Goal: Information Seeking & Learning: Find specific fact

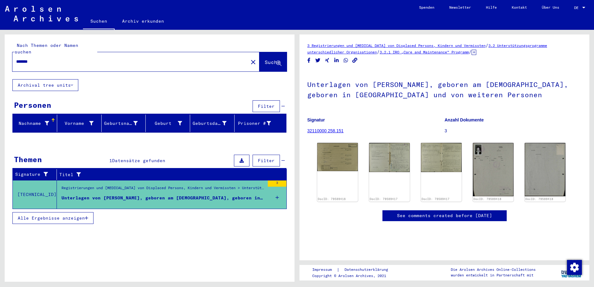
drag, startPoint x: 52, startPoint y: 57, endPoint x: 2, endPoint y: 52, distance: 50.6
click at [2, 52] on div "Nach Themen oder Namen suchen ******* close Suche Archival tree units Personen …" at bounding box center [148, 156] width 297 height 252
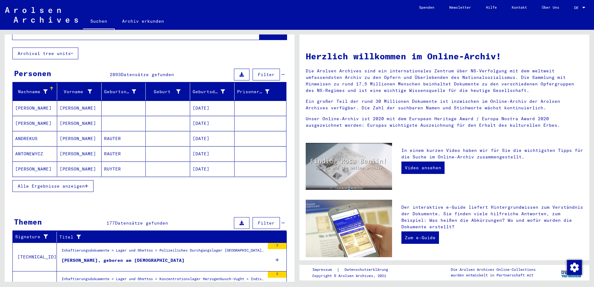
scroll to position [31, 0]
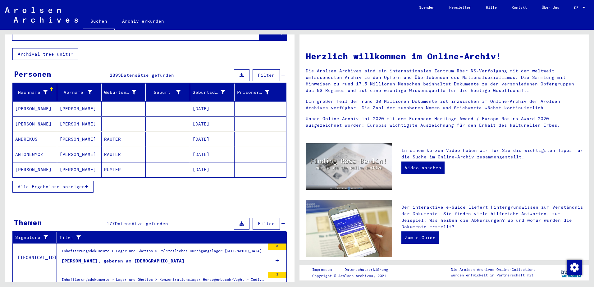
click at [57, 184] on span "Alle Ergebnisse anzeigen" at bounding box center [51, 187] width 67 height 6
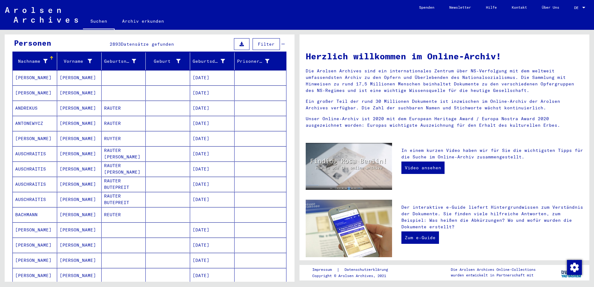
scroll to position [0, 0]
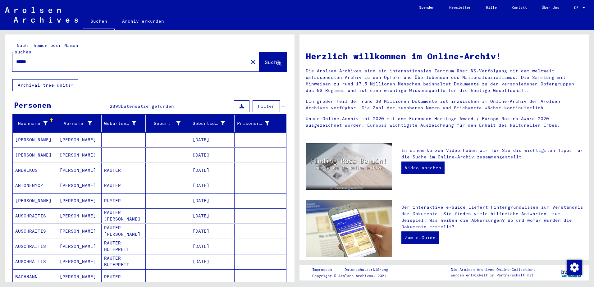
click at [53, 58] on input "******" at bounding box center [128, 61] width 225 height 7
type input "**********"
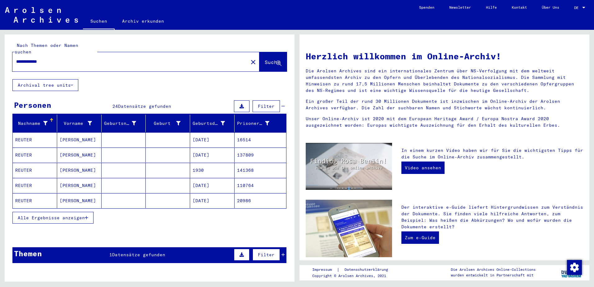
click at [62, 215] on span "Alle Ergebnisse anzeigen" at bounding box center [51, 218] width 67 height 6
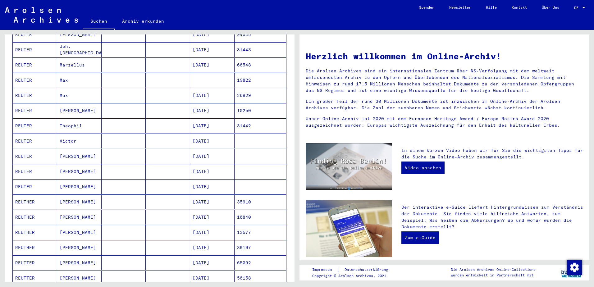
scroll to position [187, 0]
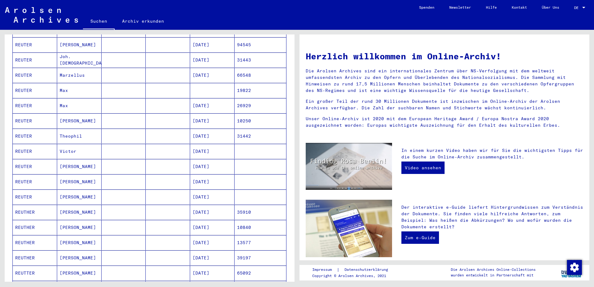
click at [67, 162] on mat-cell "[PERSON_NAME]" at bounding box center [79, 166] width 44 height 15
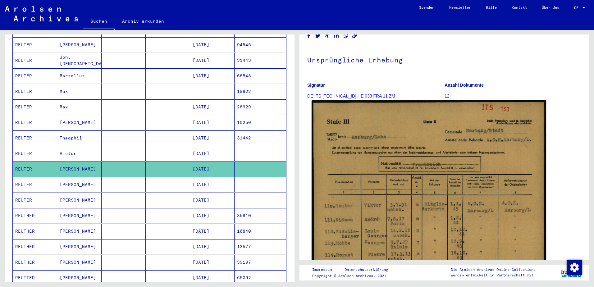
scroll to position [62, 0]
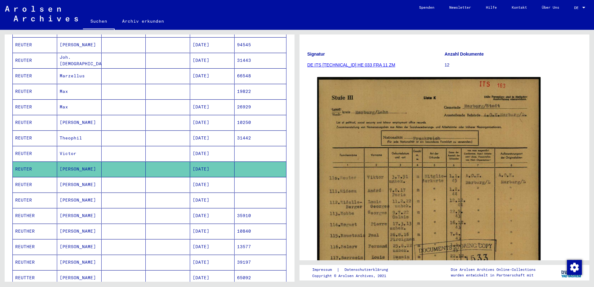
click at [79, 148] on mat-cell "Victor" at bounding box center [79, 153] width 44 height 15
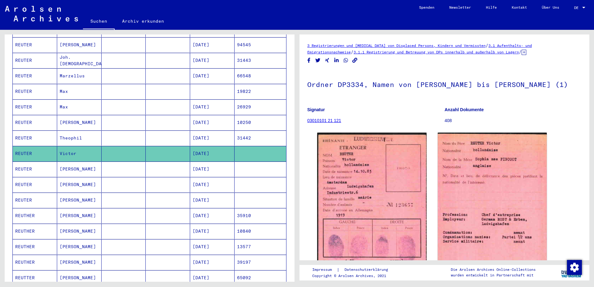
click at [80, 179] on mat-cell "[PERSON_NAME]" at bounding box center [79, 184] width 44 height 15
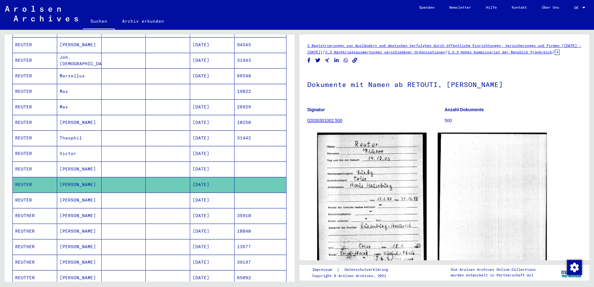
click at [81, 195] on mat-cell "[PERSON_NAME]" at bounding box center [79, 200] width 44 height 15
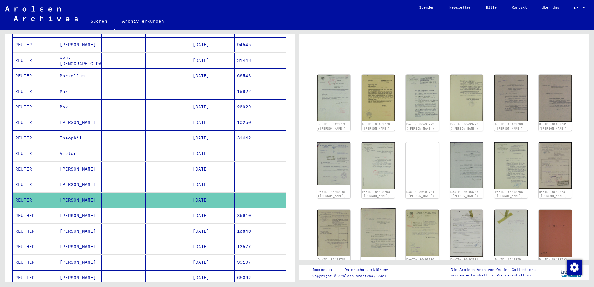
scroll to position [31, 0]
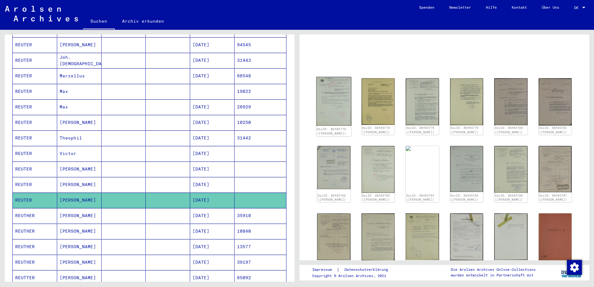
click at [338, 104] on img at bounding box center [333, 101] width 35 height 49
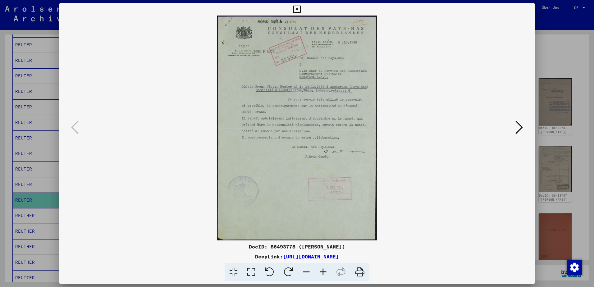
click at [520, 126] on icon at bounding box center [519, 127] width 7 height 15
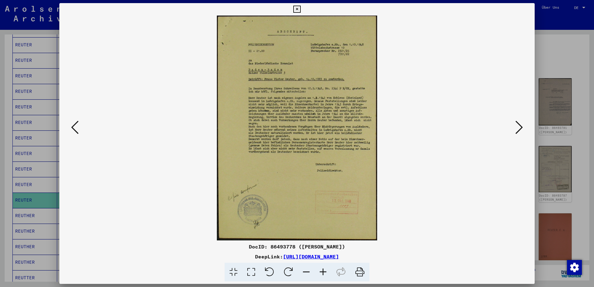
click at [297, 7] on icon at bounding box center [296, 9] width 7 height 7
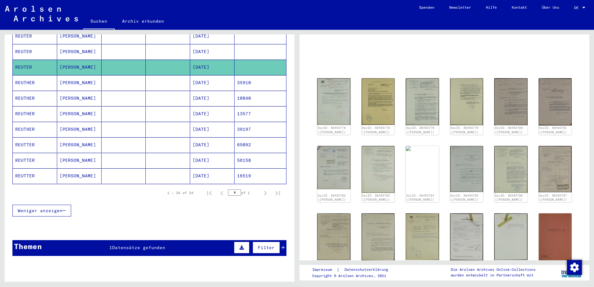
scroll to position [343, 0]
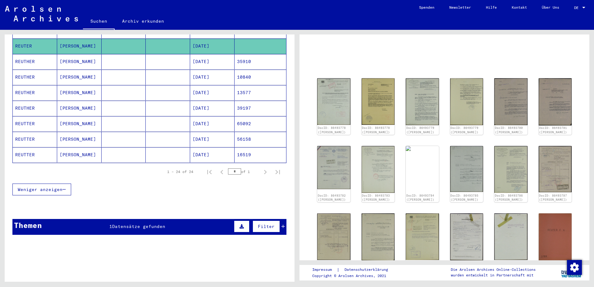
click at [96, 220] on div "Themen 1 Datensätze gefunden Filter" at bounding box center [149, 227] width 274 height 16
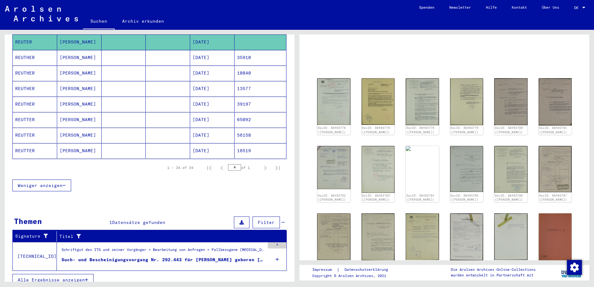
scroll to position [348, 0]
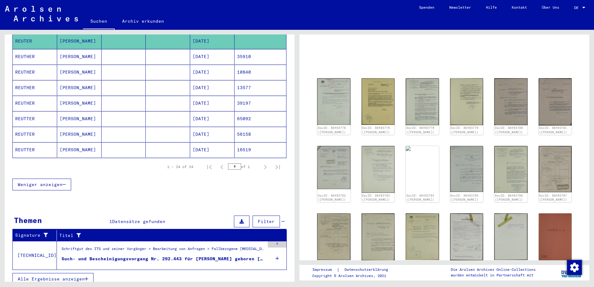
click at [201, 256] on div "Such- und Bescheinigungsvorgang Nr. 292.443 für [PERSON_NAME] geboren [DEMOGRAP…" at bounding box center [163, 259] width 203 height 7
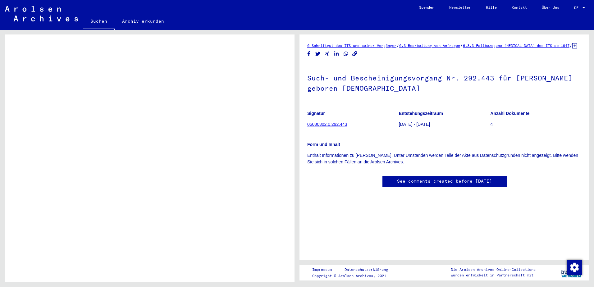
click at [330, 127] on link "06030302.0.292.443" at bounding box center [327, 124] width 40 height 5
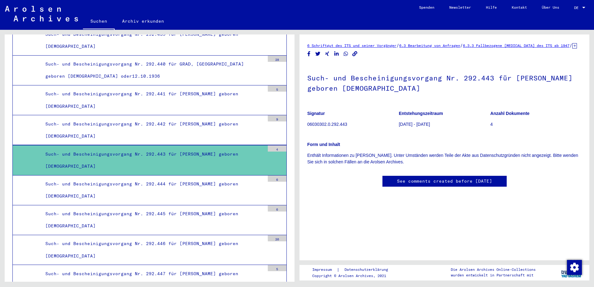
scroll to position [89, 0]
click at [416, 178] on link "See comments created before [DATE]" at bounding box center [444, 181] width 95 height 7
drag, startPoint x: 307, startPoint y: 85, endPoint x: 384, endPoint y: 93, distance: 76.9
click at [384, 93] on h1 "Such- und Bescheinigungsvorgang Nr. 292.443 für [PERSON_NAME] geboren [DEMOGRAP…" at bounding box center [444, 83] width 275 height 38
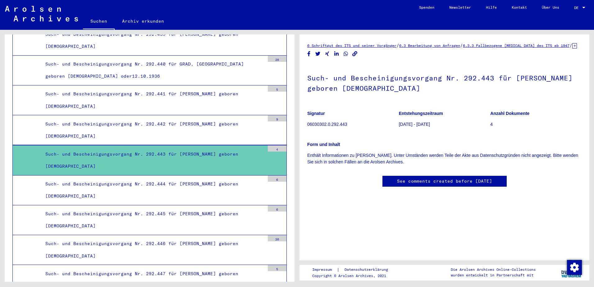
drag, startPoint x: 384, startPoint y: 93, endPoint x: 377, endPoint y: 93, distance: 7.2
copy h1 "Such- und Bescheinigungsvorgang Nr. 292.443 für [PERSON_NAME] geboren [DEMOGRAP…"
click at [353, 57] on icon "Copy link" at bounding box center [355, 53] width 5 height 5
copy h1 "Such- und Bescheinigungsvorgang Nr. 292.443 für [PERSON_NAME] geboren [DEMOGRAP…"
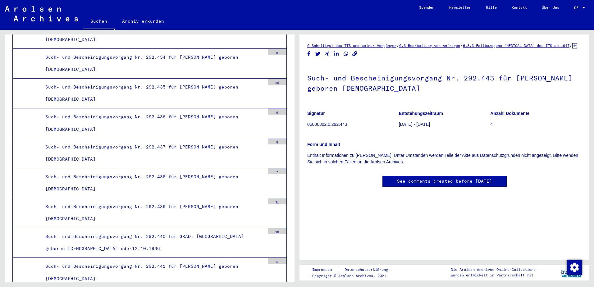
scroll to position [15451, 0]
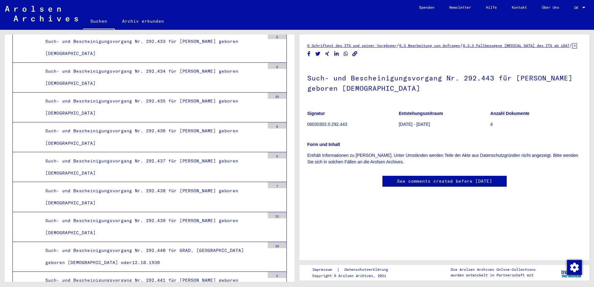
drag, startPoint x: 554, startPoint y: 150, endPoint x: 451, endPoint y: 78, distance: 125.4
click at [554, 148] on p "Form und Inhalt" at bounding box center [444, 144] width 275 height 7
